Goal: Check status: Check status

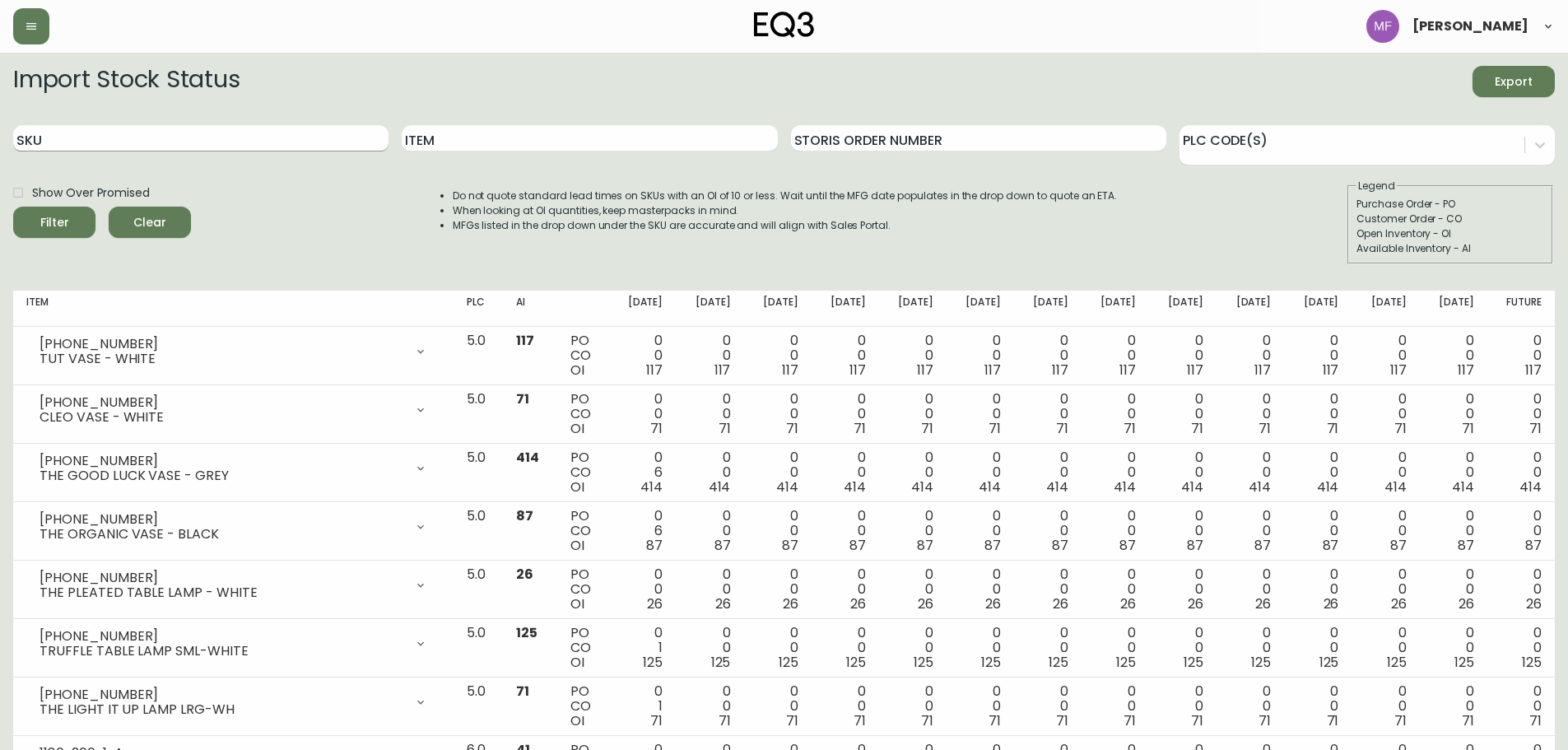
click at [251, 146] on input "SKU" at bounding box center [201, 139] width 376 height 26
paste input "[PHONE_NUMBER]"
type input "[PHONE_NUMBER]"
click at [13, 206] on button "Filter" at bounding box center [54, 221] width 82 height 31
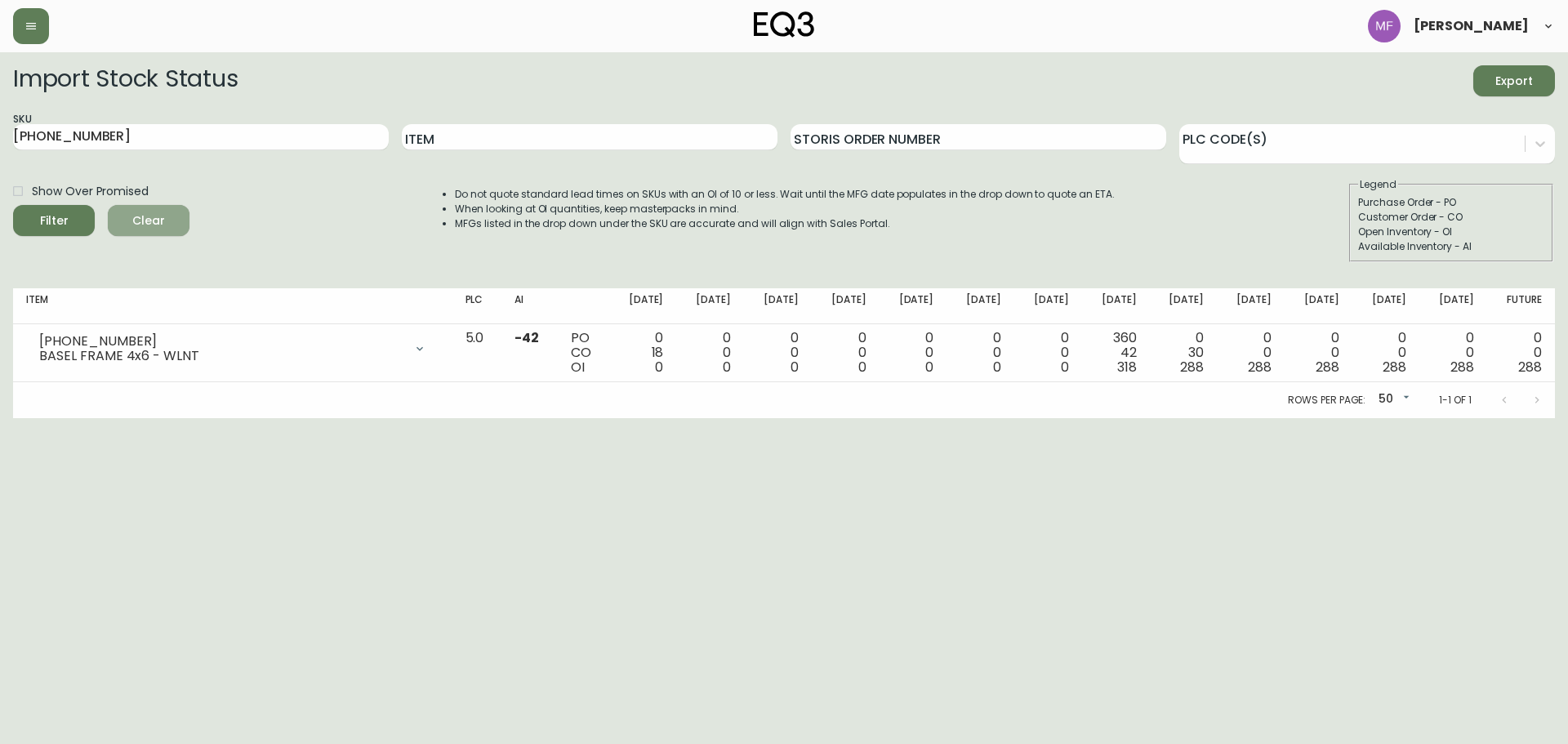
click at [132, 222] on span "Clear" at bounding box center [148, 221] width 55 height 20
